Goal: Task Accomplishment & Management: Manage account settings

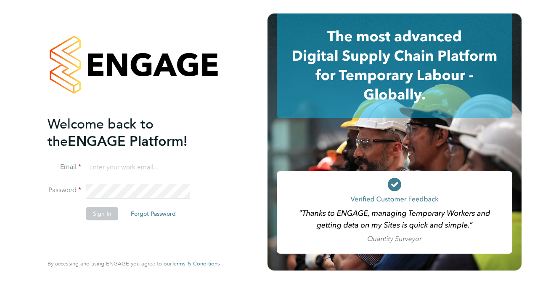
click at [103, 168] on input at bounding box center [138, 167] width 104 height 15
click at [101, 168] on input at bounding box center [138, 167] width 104 height 15
type input "e"
type input "Jackie.cheetham@bms.com"
click at [104, 210] on button "Sign In" at bounding box center [102, 213] width 32 height 13
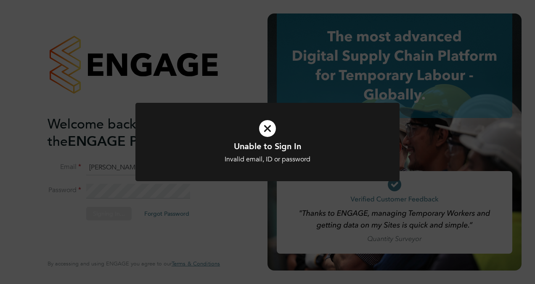
click at [269, 129] on icon at bounding box center [267, 128] width 219 height 33
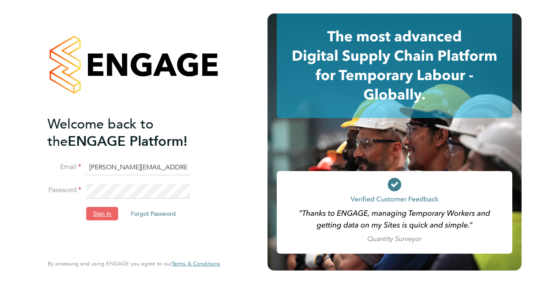
click at [104, 216] on button "Sign In" at bounding box center [102, 213] width 32 height 13
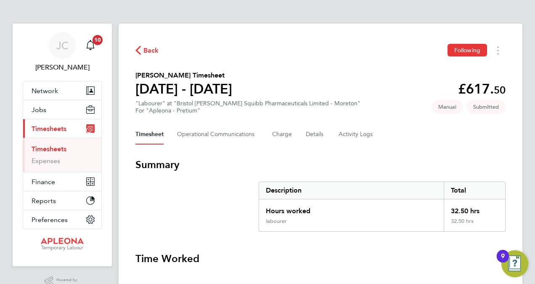
click at [50, 147] on link "Timesheets" at bounding box center [49, 149] width 35 height 8
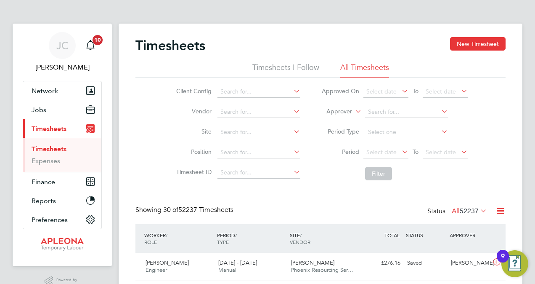
click at [52, 148] on link "Timesheets" at bounding box center [49, 149] width 35 height 8
click at [292, 131] on icon at bounding box center [292, 131] width 0 height 12
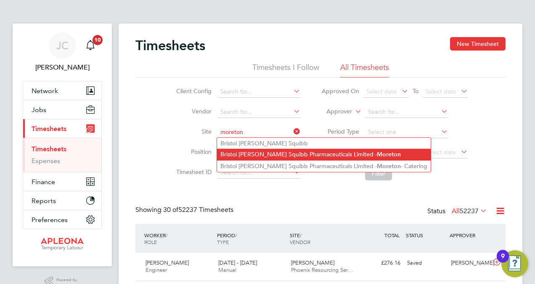
click at [296, 153] on li "Bristol Myers Squibb Pharmaceuticals Limited - Moreton" at bounding box center [324, 154] width 214 height 11
type input "Bristol [PERSON_NAME] Squibb Pharmaceuticals Limited - [GEOGRAPHIC_DATA]"
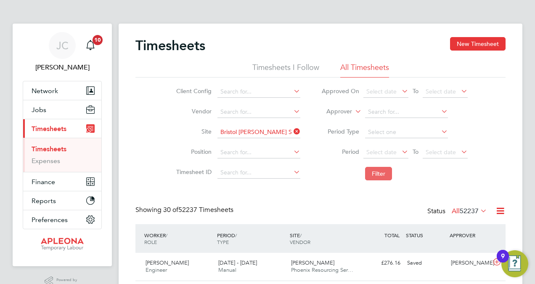
click at [371, 175] on button "Filter" at bounding box center [378, 173] width 27 height 13
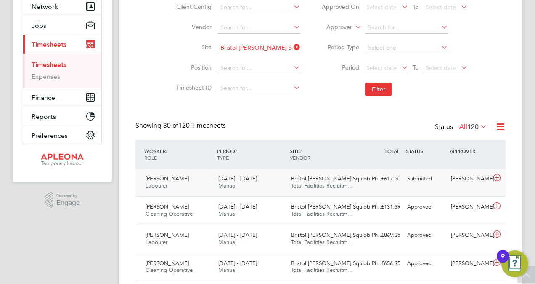
click at [168, 179] on span "[PERSON_NAME]" at bounding box center [167, 178] width 43 height 7
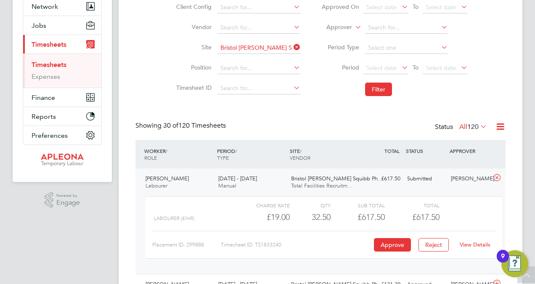
click at [470, 245] on link "View Details" at bounding box center [475, 244] width 31 height 7
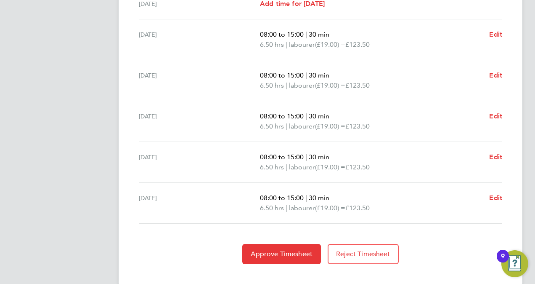
scroll to position [330, 0]
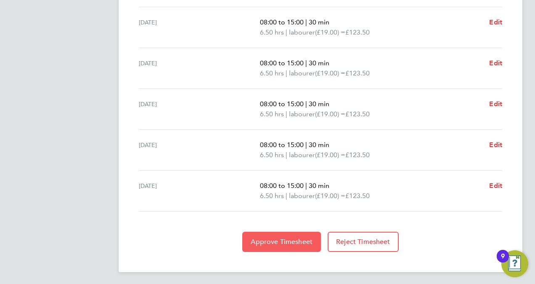
click at [280, 242] on span "Approve Timesheet" at bounding box center [282, 241] width 62 height 8
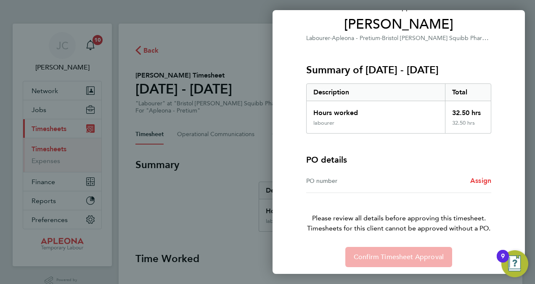
scroll to position [71, 0]
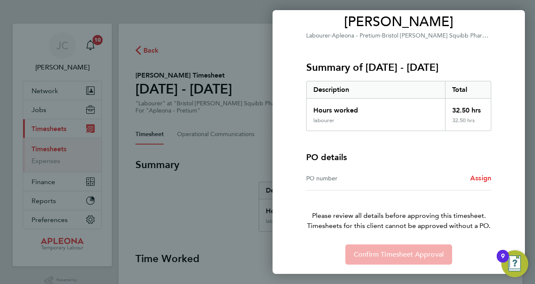
click at [343, 178] on div "PO number" at bounding box center [352, 178] width 93 height 10
click at [320, 176] on div "PO number" at bounding box center [352, 178] width 93 height 10
click at [474, 178] on span "Assign" at bounding box center [481, 178] width 21 height 8
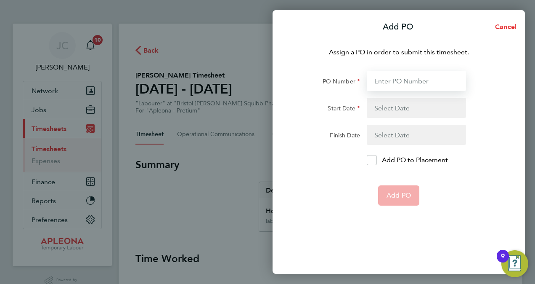
click at [387, 82] on input "PO Number" at bounding box center [416, 81] width 99 height 20
type input "PO2521540"
type input "[DATE]"
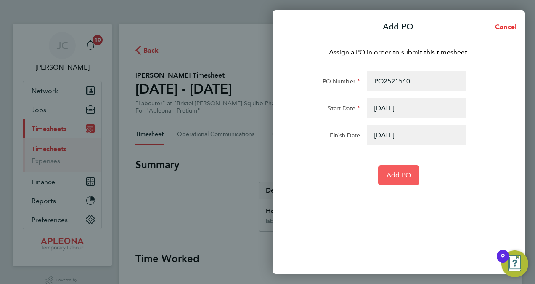
click at [396, 176] on span "Add PO" at bounding box center [399, 175] width 24 height 8
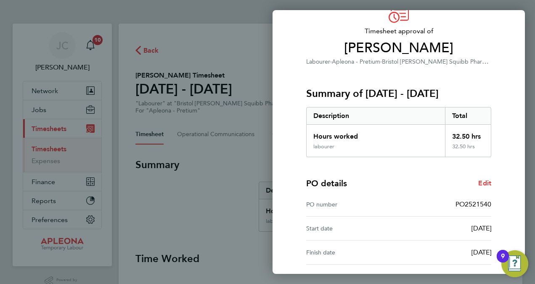
scroll to position [119, 0]
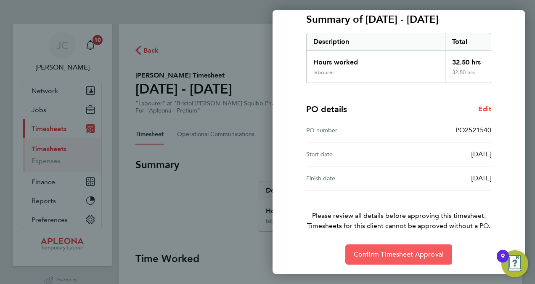
click at [383, 257] on span "Confirm Timesheet Approval" at bounding box center [399, 254] width 90 height 8
